Goal: Navigation & Orientation: Find specific page/section

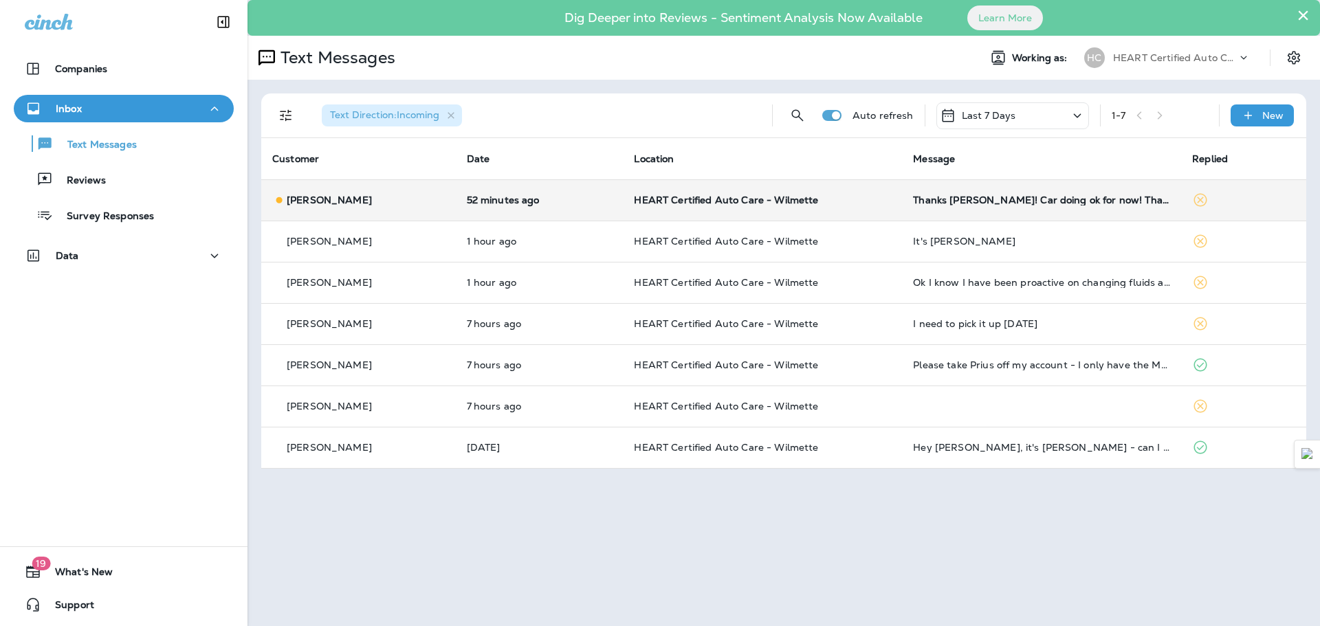
click at [884, 210] on td "HEART Certified Auto Care - Wilmette" at bounding box center [762, 199] width 279 height 41
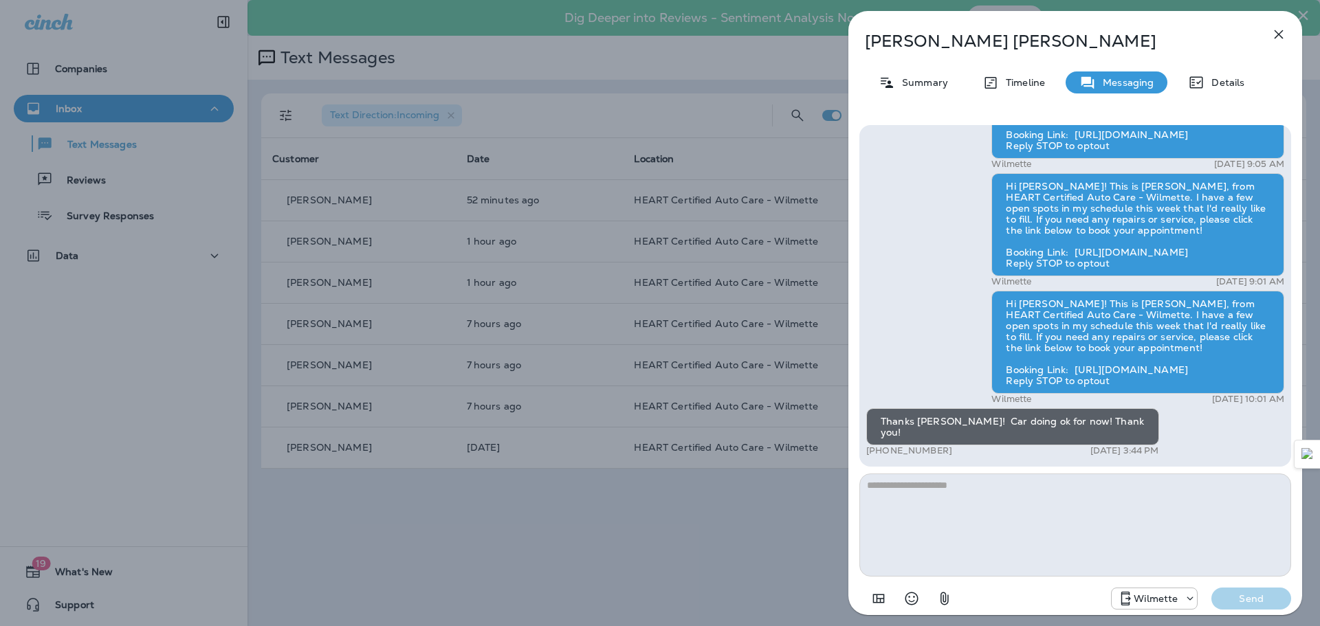
click at [1278, 39] on icon "button" at bounding box center [1279, 34] width 17 height 17
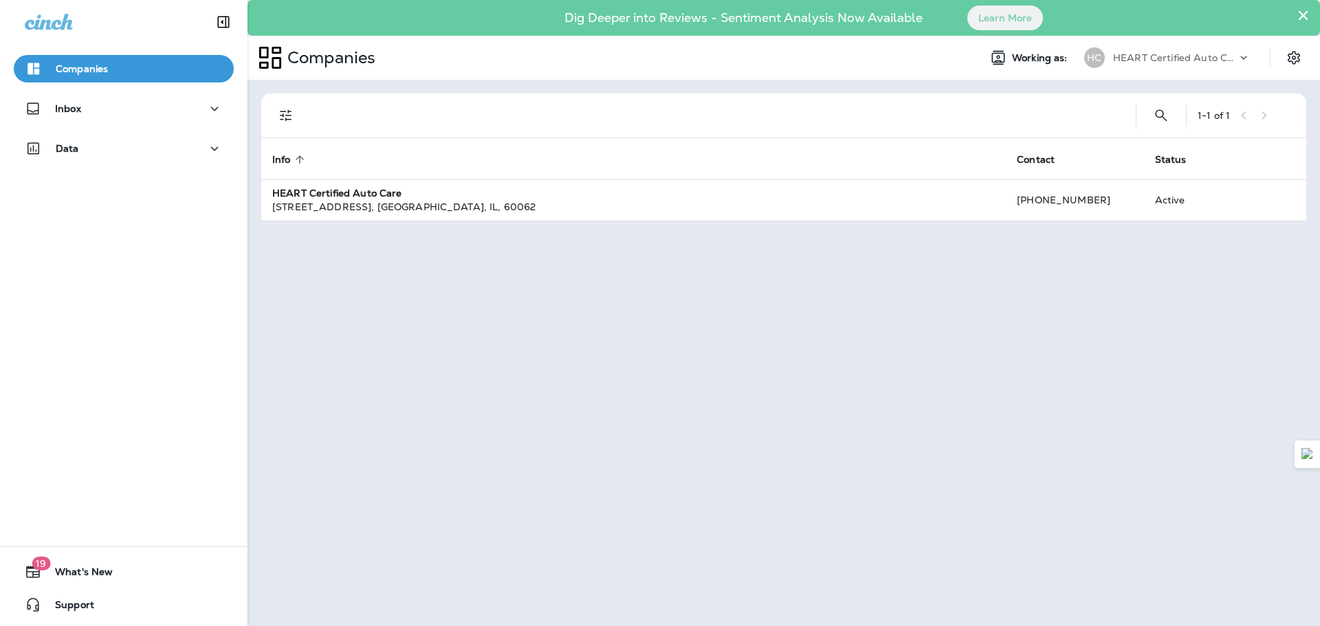
click at [1137, 66] on div "HEART Certified Auto Care" at bounding box center [1175, 57] width 124 height 21
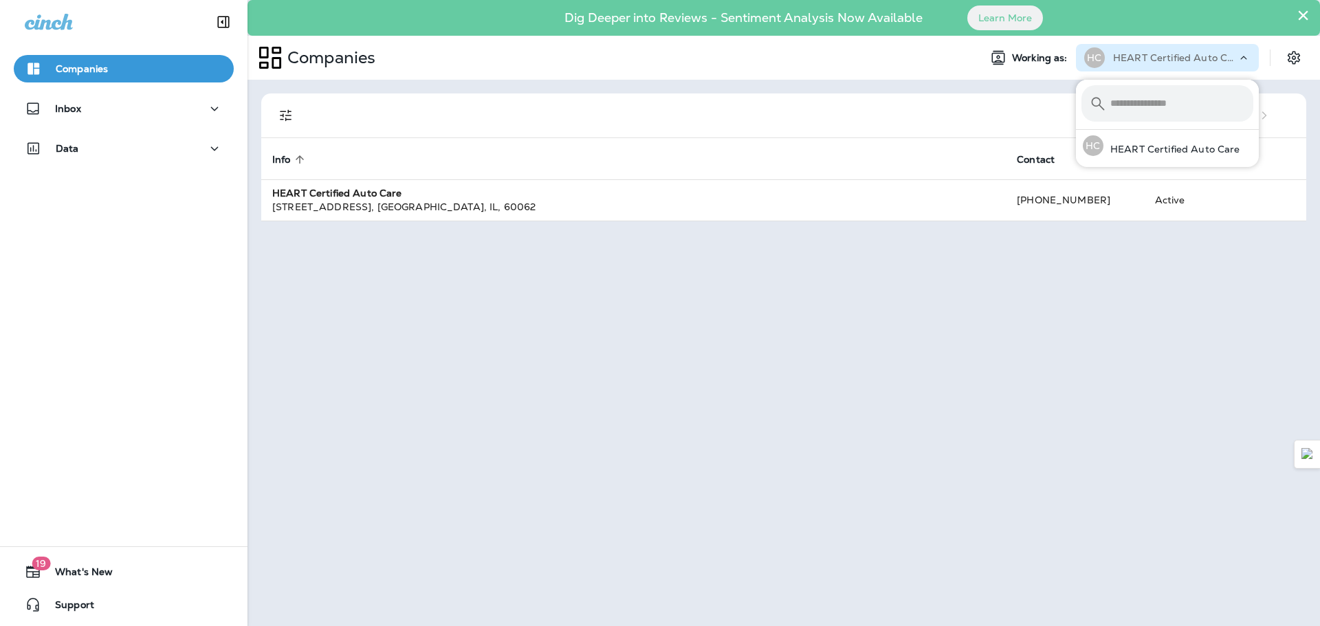
click at [1046, 63] on span "Working as:" at bounding box center [1041, 58] width 58 height 12
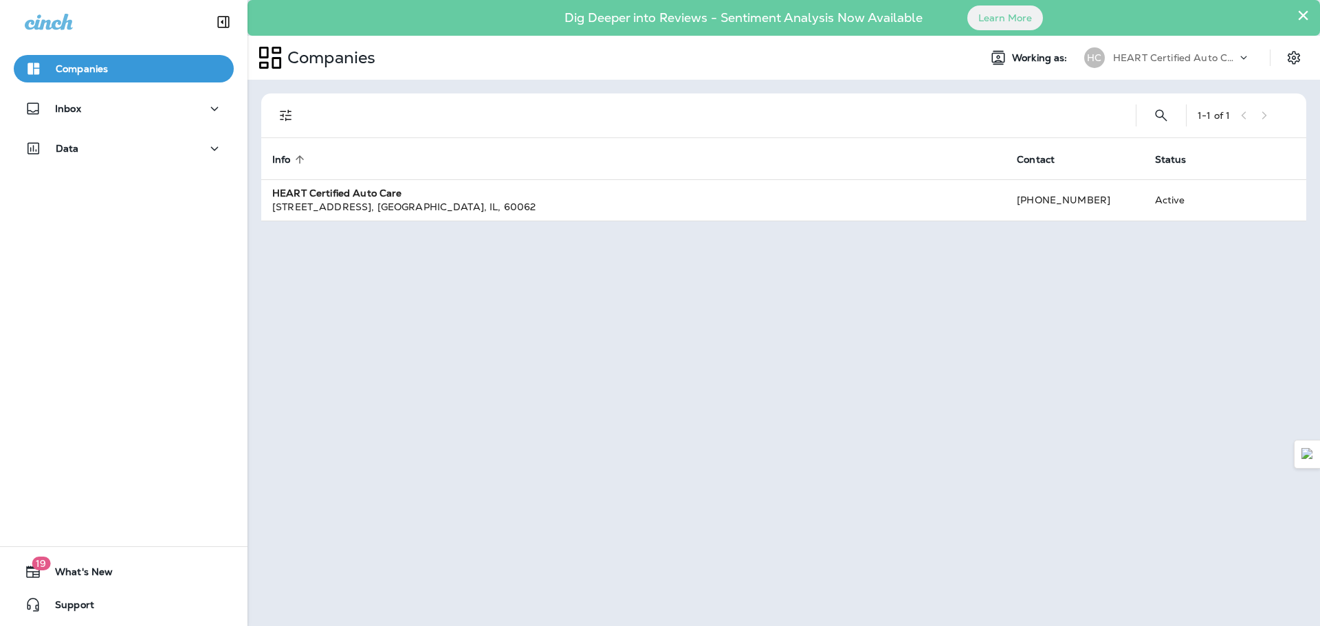
click at [1045, 62] on span "Working as:" at bounding box center [1041, 58] width 58 height 12
drag, startPoint x: 1045, startPoint y: 62, endPoint x: 1053, endPoint y: 61, distance: 7.7
click at [1053, 61] on span "Working as:" at bounding box center [1041, 58] width 58 height 12
click at [1294, 63] on icon "Settings" at bounding box center [1294, 58] width 17 height 17
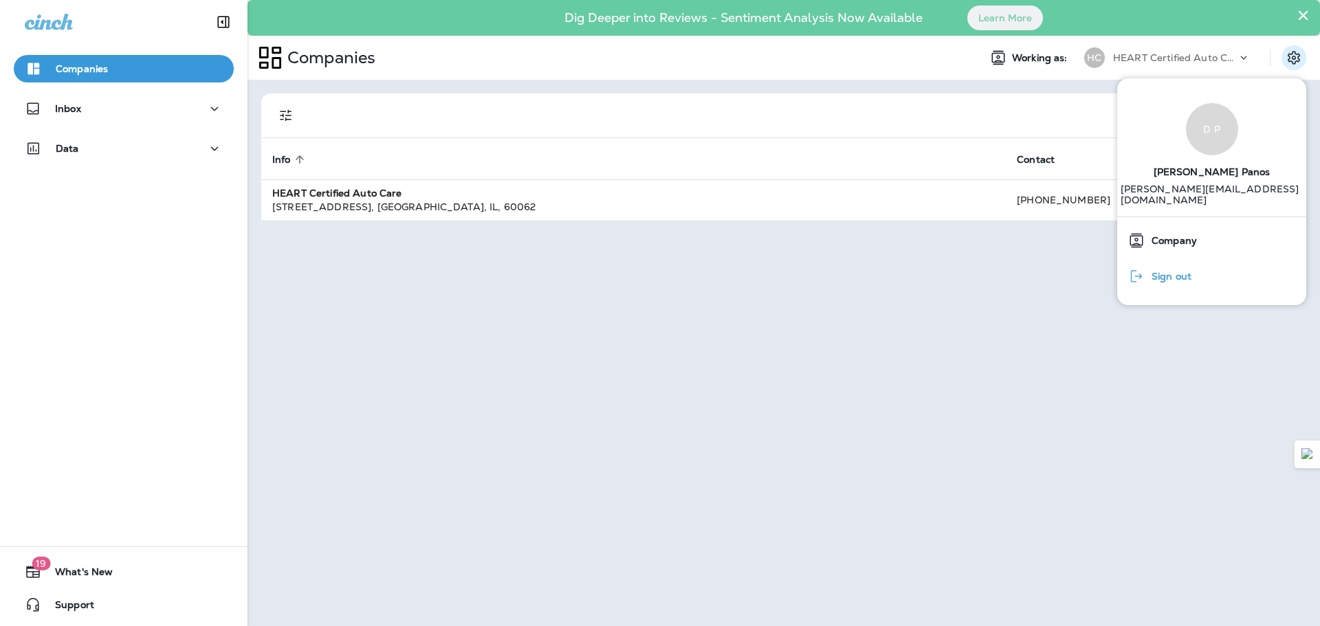
click at [1190, 271] on span "Sign out" at bounding box center [1168, 277] width 47 height 12
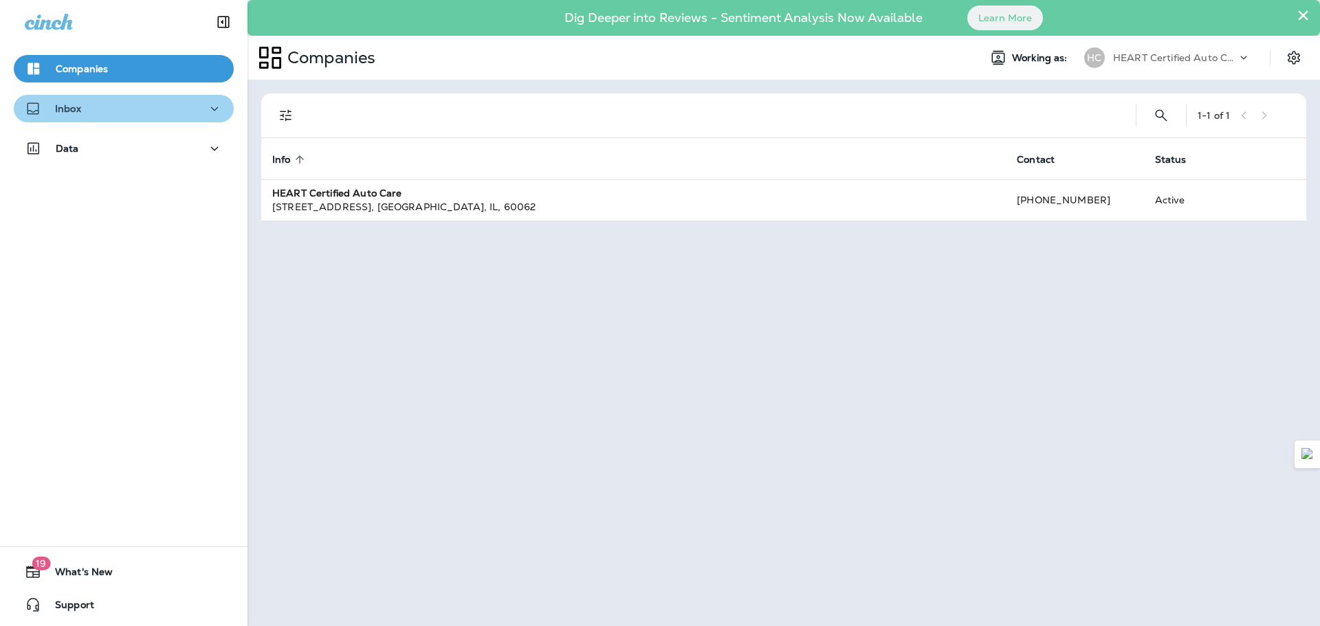
click at [129, 120] on button "Inbox" at bounding box center [124, 109] width 220 height 28
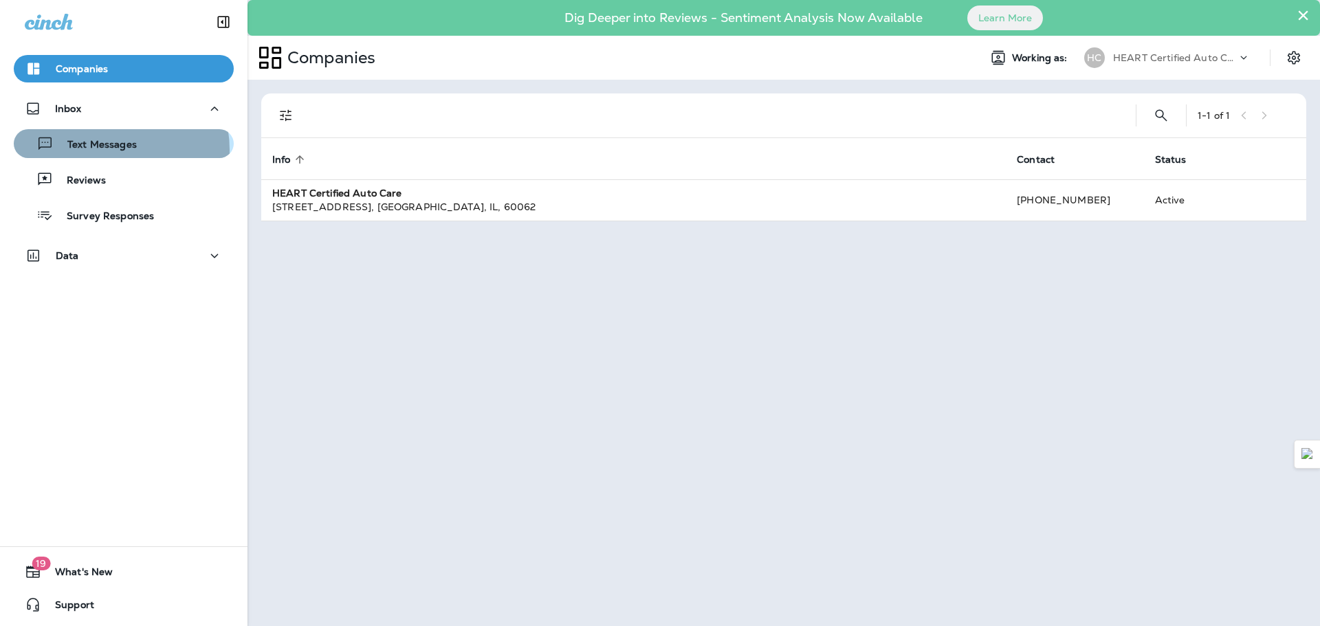
click at [109, 149] on p "Text Messages" at bounding box center [95, 145] width 83 height 13
